Goal: Information Seeking & Learning: Learn about a topic

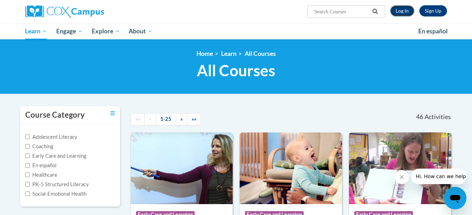
click at [404, 11] on link "Log In" at bounding box center [402, 10] width 24 height 11
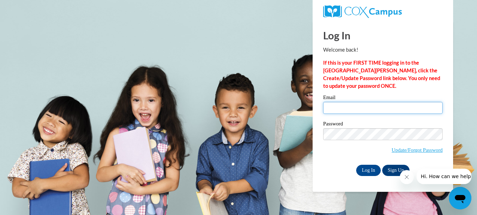
click at [341, 110] on input "Email" at bounding box center [382, 108] width 119 height 12
type input "sdaviskrallman@ivytech.edu"
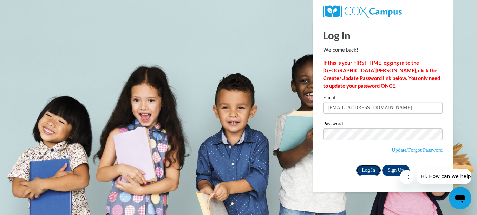
click at [366, 171] on input "Log In" at bounding box center [368, 170] width 25 height 11
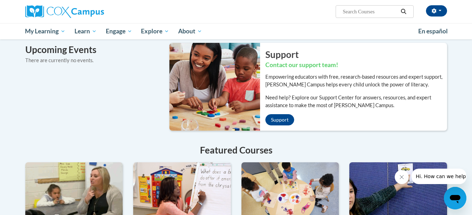
scroll to position [457, 0]
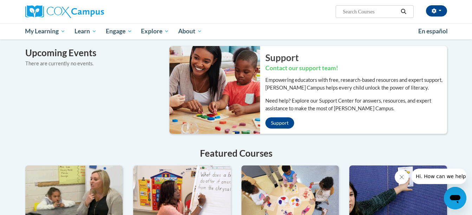
click at [344, 12] on input "Search..." at bounding box center [370, 11] width 56 height 8
type input "response to intervention lessons"
click at [405, 12] on icon "Search" at bounding box center [403, 11] width 6 height 5
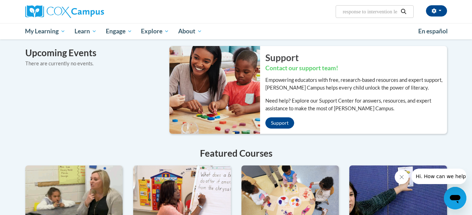
click at [405, 12] on icon "Search" at bounding box center [403, 11] width 6 height 5
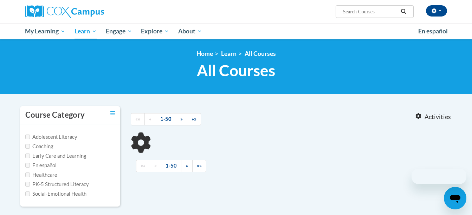
type input "response to intervention lessons"
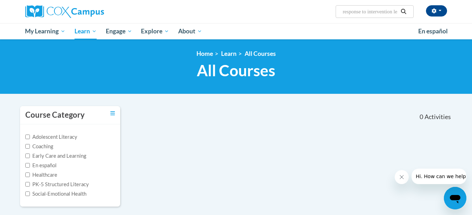
click at [404, 11] on icon "Search" at bounding box center [403, 11] width 6 height 5
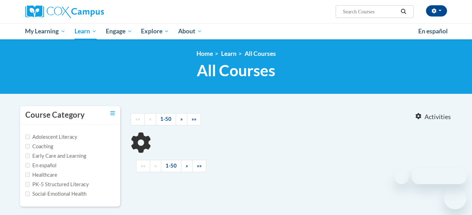
type input "response to intervention lessons"
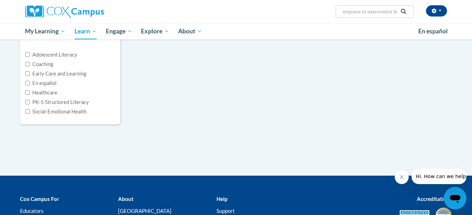
scroll to position [35, 0]
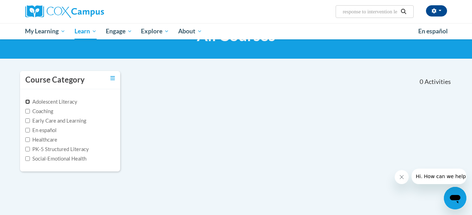
click at [27, 102] on input "Adolescent Literacy" at bounding box center [27, 101] width 5 height 5
checkbox input "true"
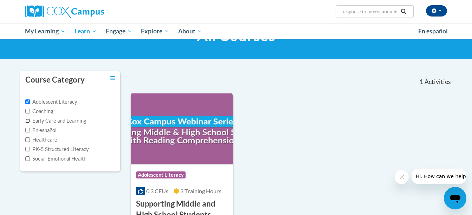
click at [26, 120] on input "Early Care and Learning" at bounding box center [27, 120] width 5 height 5
checkbox input "true"
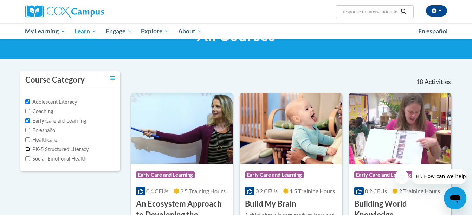
click at [27, 148] on input "PK-5 Structured Literacy" at bounding box center [27, 149] width 5 height 5
checkbox input "true"
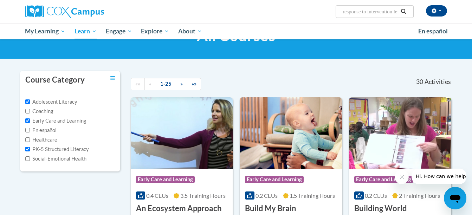
click at [402, 13] on icon "Search" at bounding box center [403, 11] width 6 height 5
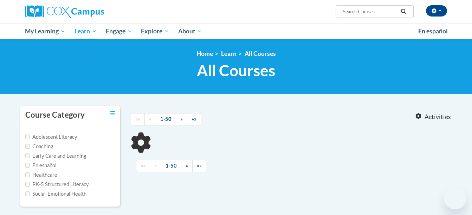
type input "response to intervention lessons"
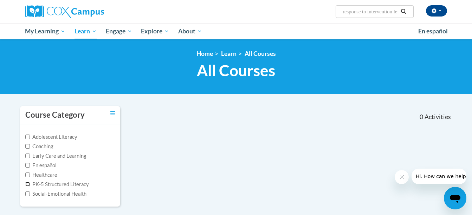
click at [27, 184] on input "PK-5 Structured Literacy" at bounding box center [27, 184] width 5 height 5
drag, startPoint x: 27, startPoint y: 184, endPoint x: 44, endPoint y: 193, distance: 18.7
click at [27, 184] on input "PK-5 Structured Literacy" at bounding box center [27, 184] width 5 height 5
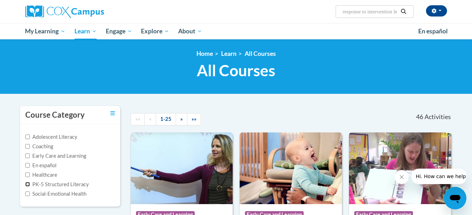
click at [27, 184] on input "PK-5 Structured Literacy" at bounding box center [27, 184] width 5 height 5
checkbox input "true"
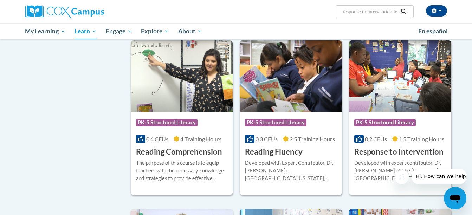
scroll to position [492, 0]
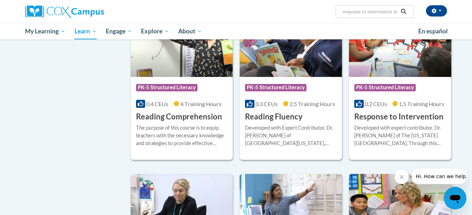
click at [362, 117] on h3 "Response to Intervention" at bounding box center [398, 116] width 89 height 11
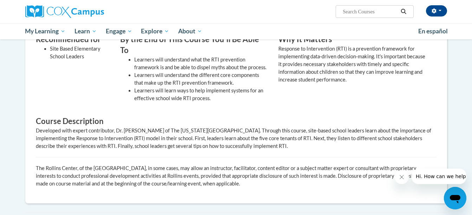
scroll to position [246, 0]
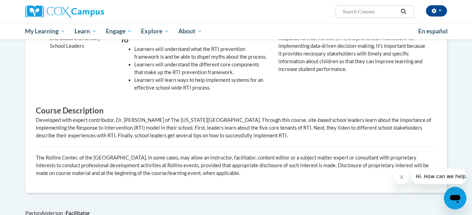
click at [417, 85] on div "Recommended for Site Based Elementary School Leaders By the End of This Course …" at bounding box center [231, 62] width 401 height 77
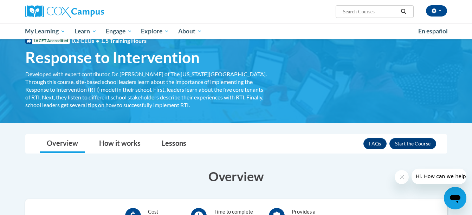
scroll to position [35, 0]
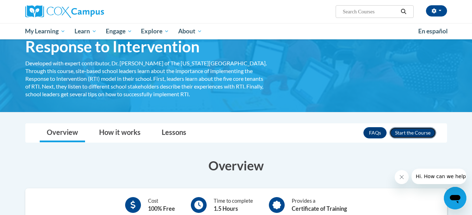
click at [409, 130] on button "Enroll" at bounding box center [412, 132] width 47 height 11
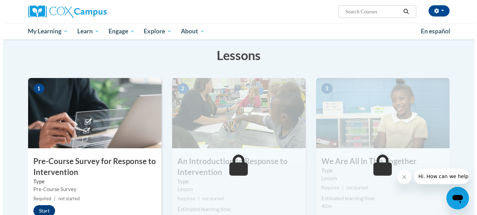
scroll to position [141, 0]
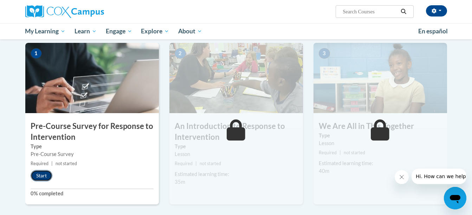
click at [40, 174] on button "Start" at bounding box center [42, 175] width 22 height 11
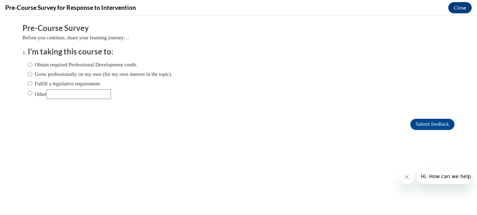
scroll to position [0, 0]
click at [28, 73] on input "Grow professionally on my own (for my own interest in the topic)." at bounding box center [30, 74] width 5 height 8
radio input "true"
click at [424, 124] on input "Submit feedback" at bounding box center [432, 124] width 44 height 11
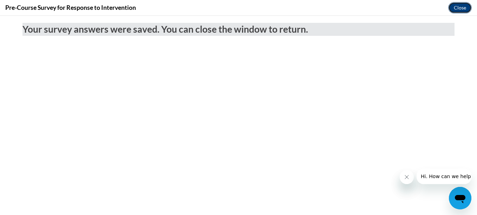
drag, startPoint x: 462, startPoint y: 6, endPoint x: 461, endPoint y: 9, distance: 3.5
click at [462, 6] on button "Close" at bounding box center [460, 7] width 24 height 11
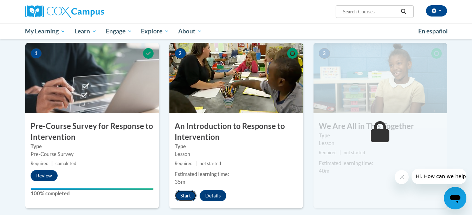
click at [183, 191] on button "Start" at bounding box center [186, 195] width 22 height 11
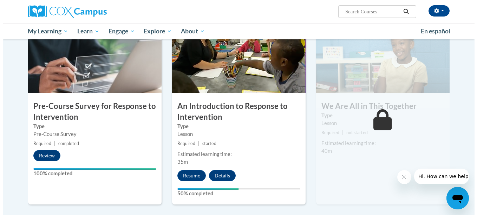
scroll to position [176, 0]
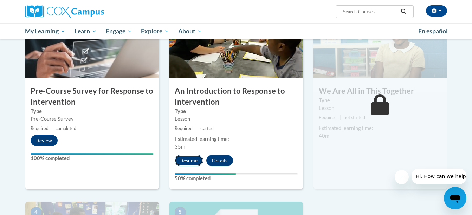
click at [185, 157] on button "Resume" at bounding box center [189, 160] width 28 height 11
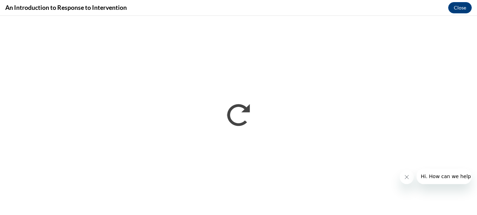
scroll to position [0, 0]
drag, startPoint x: 404, startPoint y: 175, endPoint x: 400, endPoint y: 172, distance: 5.5
click at [400, 172] on div at bounding box center [406, 177] width 14 height 14
click at [400, 172] on div at bounding box center [436, 176] width 72 height 15
click at [404, 173] on button "Close message from company" at bounding box center [406, 177] width 14 height 14
